Goal: Task Accomplishment & Management: Use online tool/utility

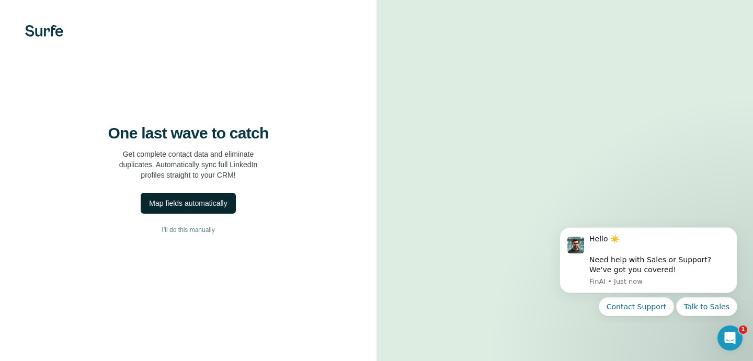
click at [203, 209] on div "Map fields automatically" at bounding box center [188, 203] width 78 height 10
